Goal: Information Seeking & Learning: Learn about a topic

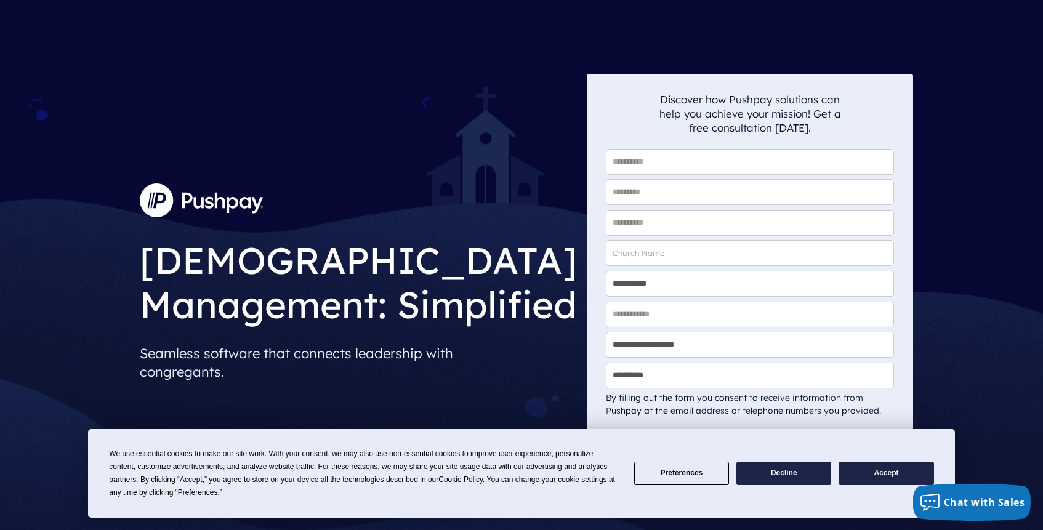
click at [881, 477] on button "Accept" at bounding box center [885, 474] width 95 height 24
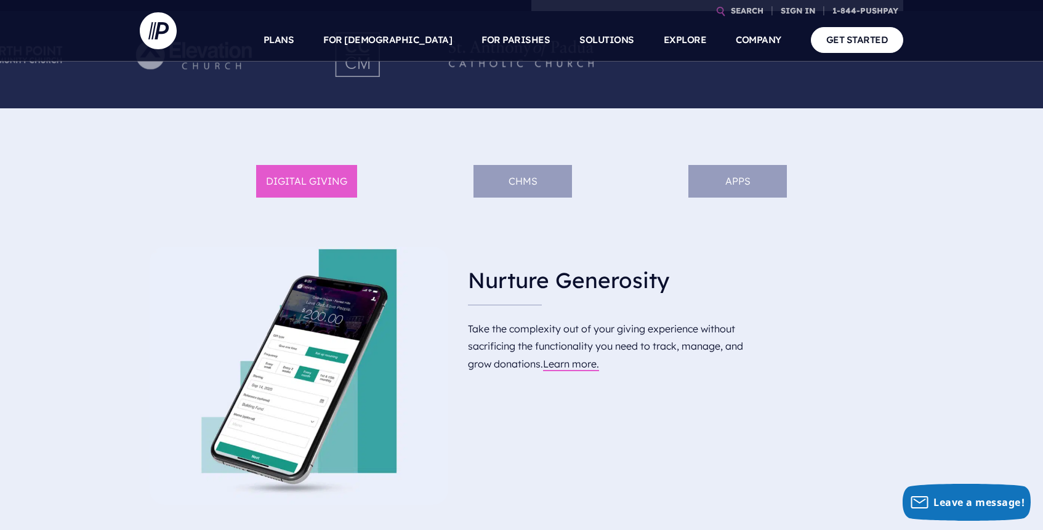
scroll to position [554, 0]
click at [526, 181] on li "ChMS" at bounding box center [522, 180] width 98 height 33
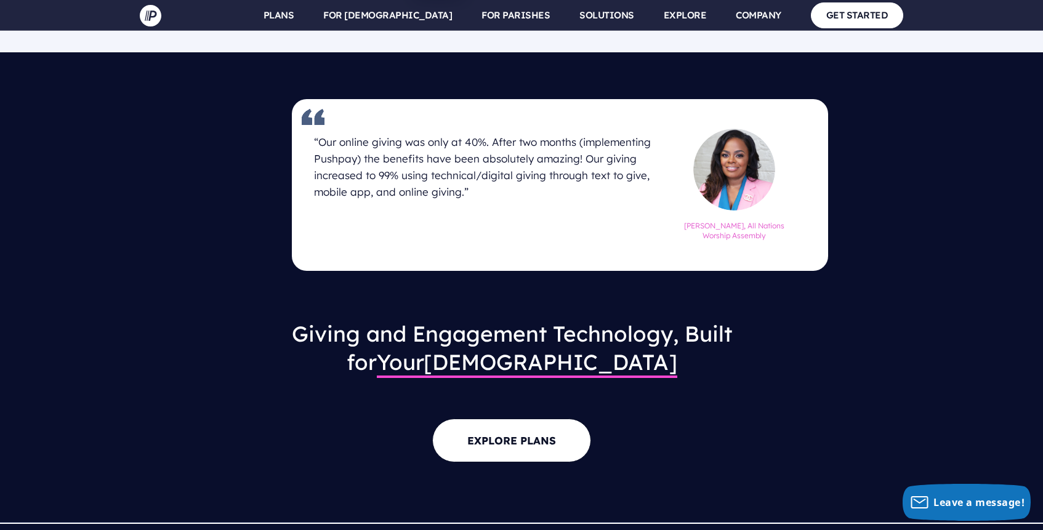
scroll to position [1604, 0]
